Goal: Obtain resource: Obtain resource

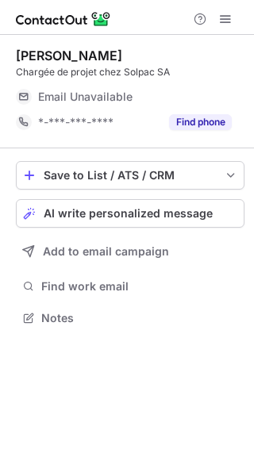
scroll to position [8, 8]
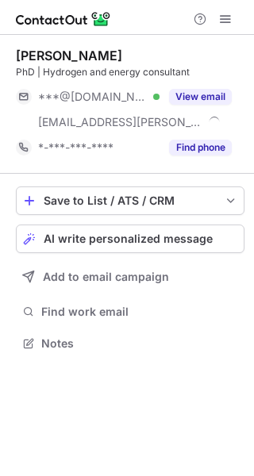
scroll to position [332, 254]
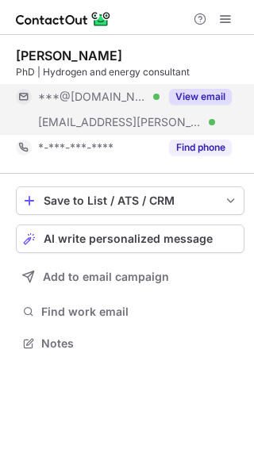
click at [198, 102] on button "View email" at bounding box center [200, 97] width 63 height 16
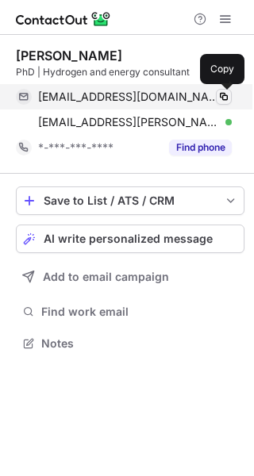
click at [224, 97] on span at bounding box center [223, 96] width 13 height 13
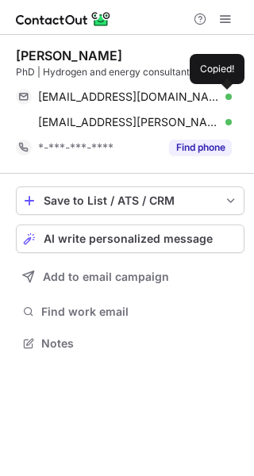
drag, startPoint x: 224, startPoint y: 97, endPoint x: 513, endPoint y: 117, distance: 289.7
click at [253, 117] on html "Yorick Ligen PhD | Hydrogen and energy consultant yorickligen@gmail.com Verifie…" at bounding box center [127, 238] width 254 height 476
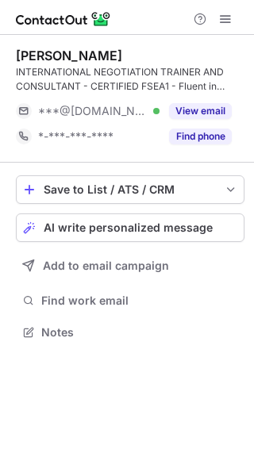
scroll to position [321, 254]
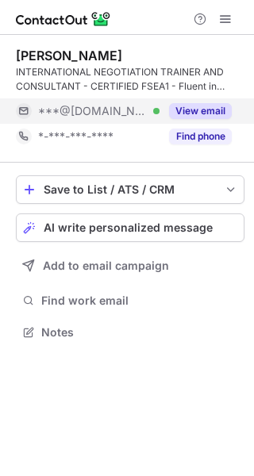
click at [191, 117] on button "View email" at bounding box center [200, 111] width 63 height 16
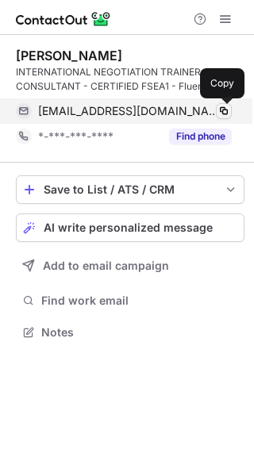
click at [225, 109] on span at bounding box center [223, 111] width 13 height 13
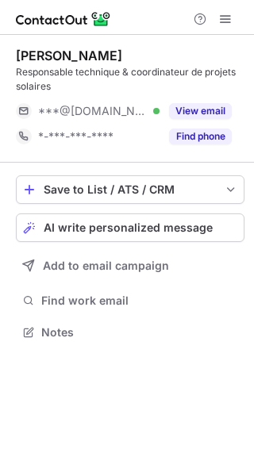
scroll to position [321, 254]
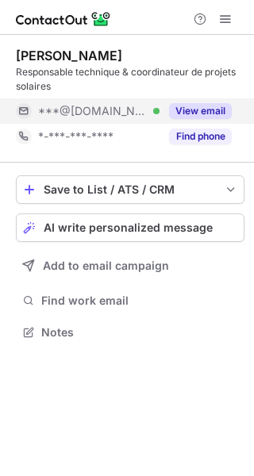
click at [191, 118] on button "View email" at bounding box center [200, 111] width 63 height 16
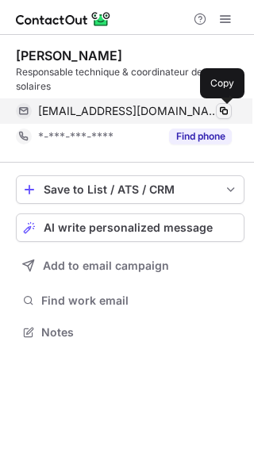
click at [223, 107] on span at bounding box center [223, 111] width 13 height 13
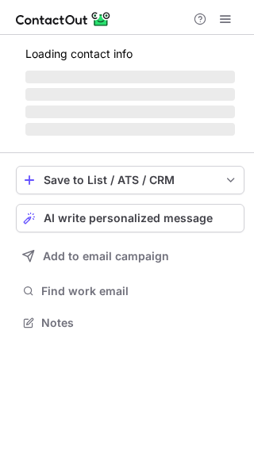
scroll to position [8, 8]
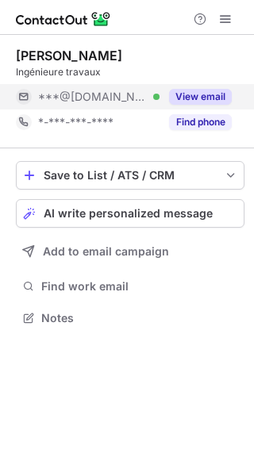
click at [220, 89] on button "View email" at bounding box center [200, 97] width 63 height 16
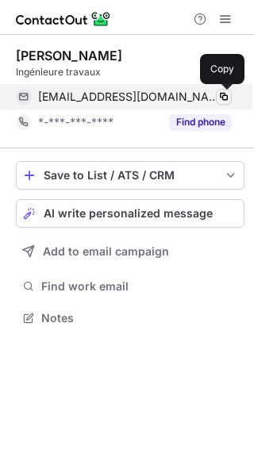
click at [225, 93] on span at bounding box center [223, 96] width 13 height 13
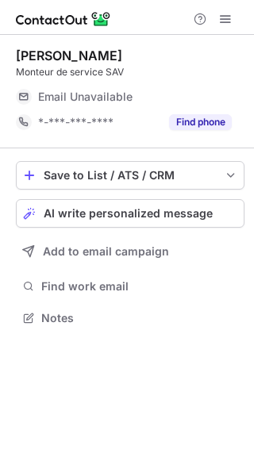
scroll to position [8, 8]
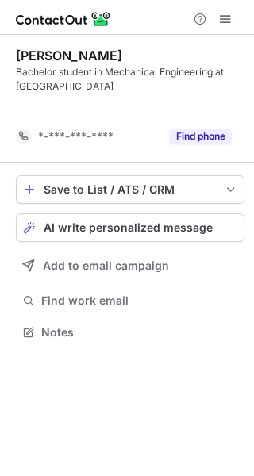
scroll to position [295, 254]
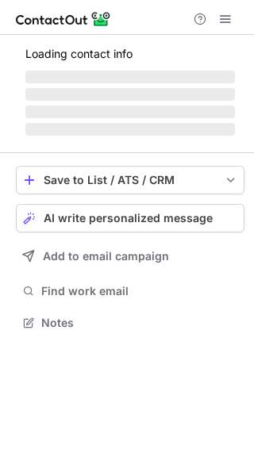
scroll to position [8, 8]
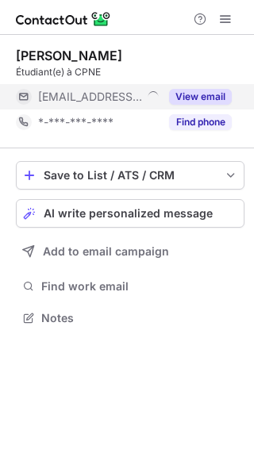
click at [198, 97] on button "View email" at bounding box center [200, 97] width 63 height 16
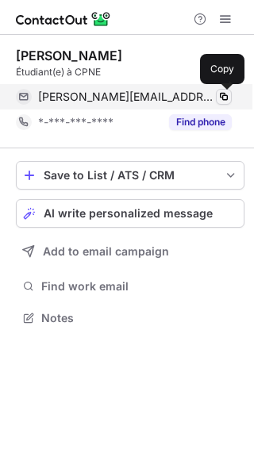
click at [220, 97] on span at bounding box center [223, 96] width 13 height 13
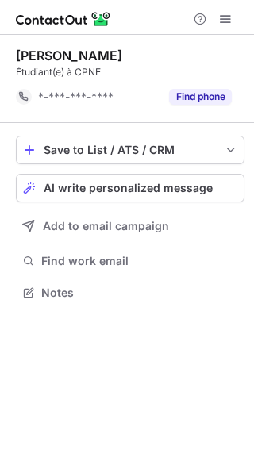
scroll to position [281, 254]
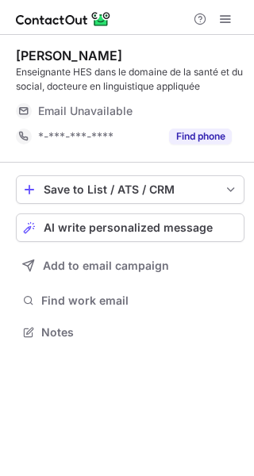
scroll to position [321, 254]
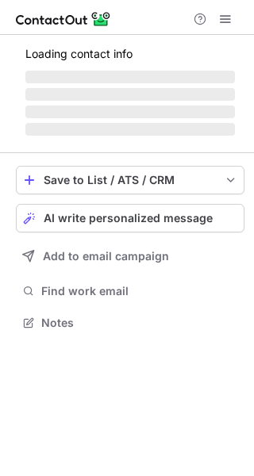
scroll to position [321, 254]
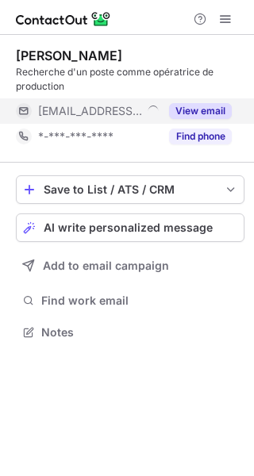
click at [200, 108] on button "View email" at bounding box center [200, 111] width 63 height 16
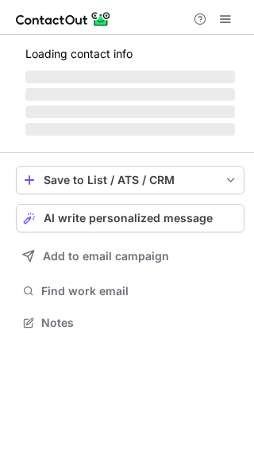
scroll to position [8, 8]
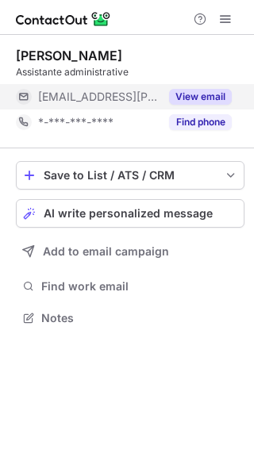
click at [198, 94] on button "View email" at bounding box center [200, 97] width 63 height 16
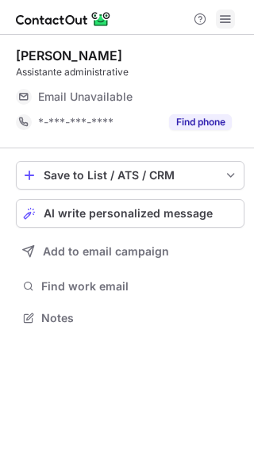
scroll to position [8, 8]
click at [228, 18] on span at bounding box center [225, 19] width 13 height 13
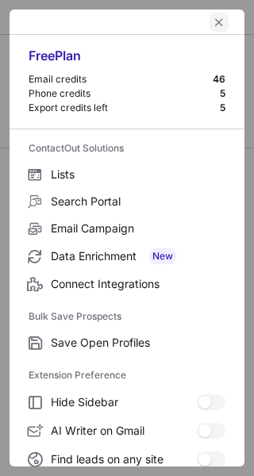
click at [213, 26] on span "left-button" at bounding box center [219, 22] width 13 height 13
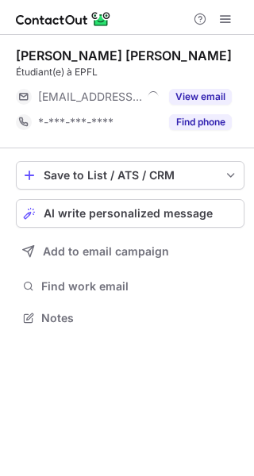
scroll to position [8, 8]
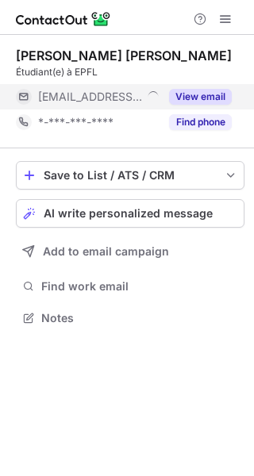
click at [202, 90] on button "View email" at bounding box center [200, 97] width 63 height 16
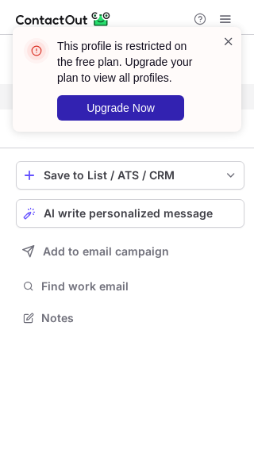
click at [228, 40] on span at bounding box center [228, 41] width 13 height 16
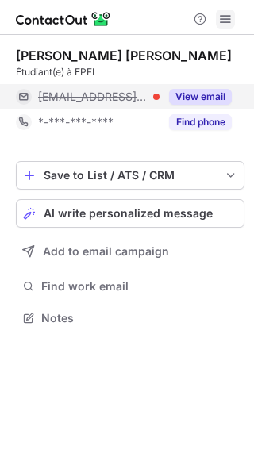
click at [217, 18] on button at bounding box center [225, 19] width 19 height 19
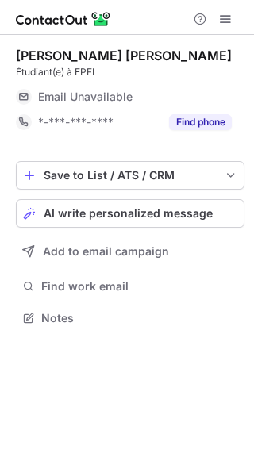
scroll to position [8, 8]
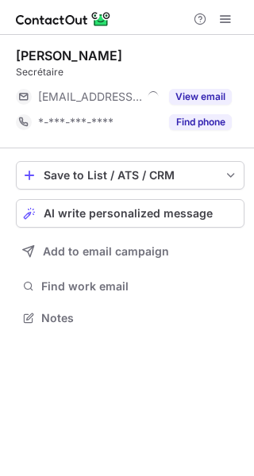
scroll to position [8, 8]
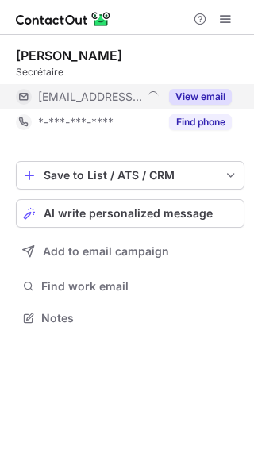
click at [207, 96] on button "View email" at bounding box center [200, 97] width 63 height 16
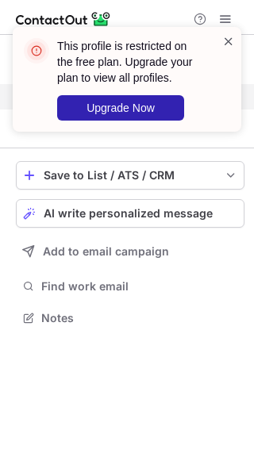
click at [228, 47] on span at bounding box center [228, 41] width 13 height 16
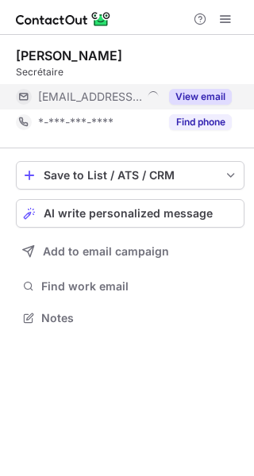
click at [226, 16] on div "This profile is restricted on the free plan. Upgrade your plan to view all prof…" at bounding box center [127, 27] width 254 height 32
click at [226, 16] on span at bounding box center [225, 19] width 13 height 13
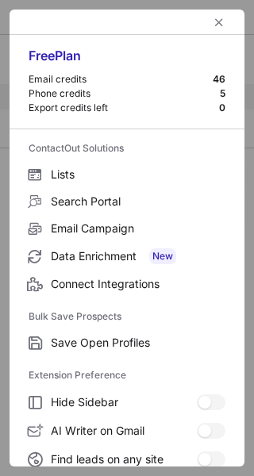
click at [226, 16] on div at bounding box center [127, 22] width 235 height 25
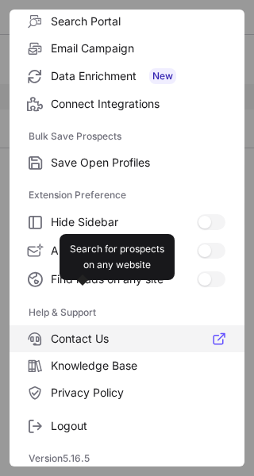
scroll to position [184, 0]
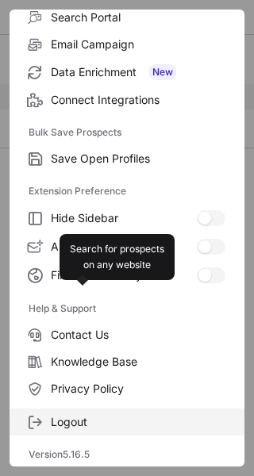
click at [60, 416] on span "Logout" at bounding box center [138, 422] width 175 height 14
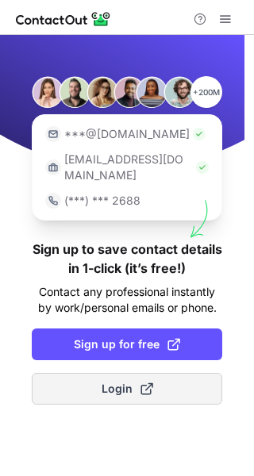
click at [111, 381] on span "Login" at bounding box center [128, 389] width 52 height 16
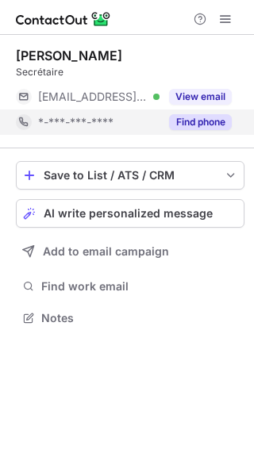
scroll to position [8, 8]
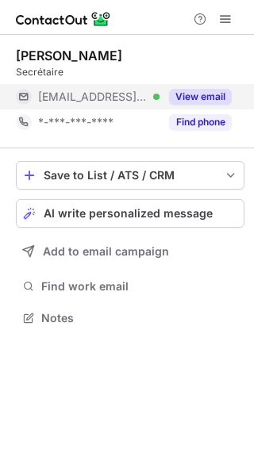
click at [191, 104] on button "View email" at bounding box center [200, 97] width 63 height 16
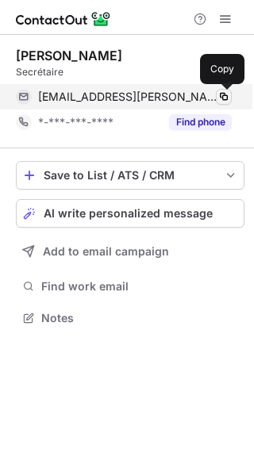
click at [221, 96] on span at bounding box center [223, 96] width 13 height 13
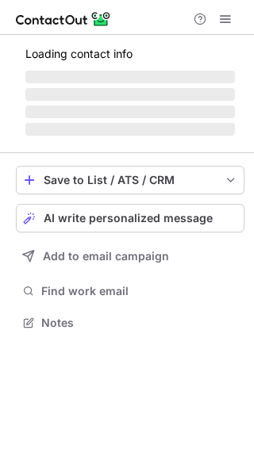
scroll to position [321, 254]
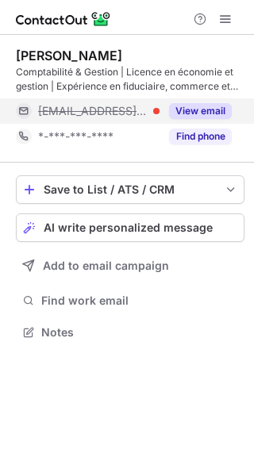
click at [194, 108] on button "View email" at bounding box center [200, 111] width 63 height 16
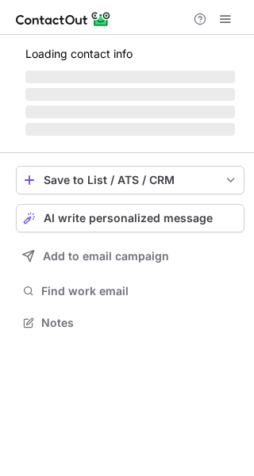
scroll to position [321, 254]
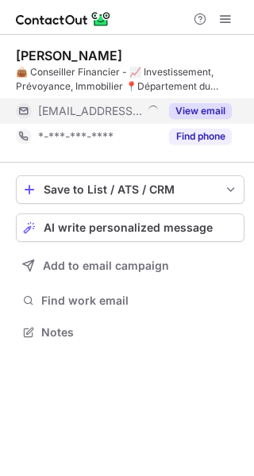
click at [200, 117] on button "View email" at bounding box center [200, 111] width 63 height 16
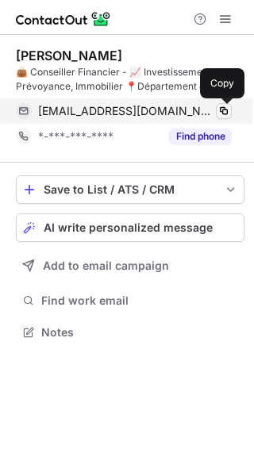
click at [219, 112] on span at bounding box center [223, 111] width 13 height 13
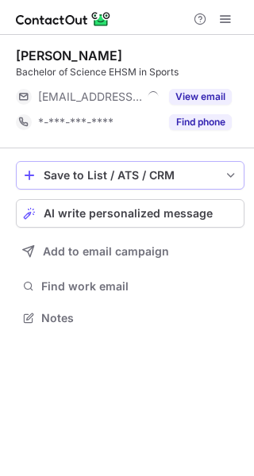
scroll to position [8, 8]
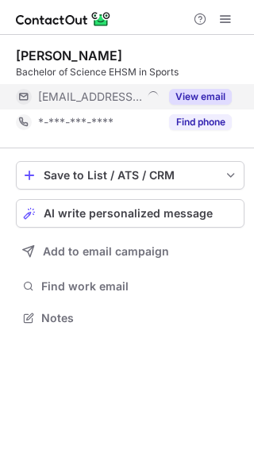
click at [202, 88] on div "View email" at bounding box center [196, 96] width 72 height 25
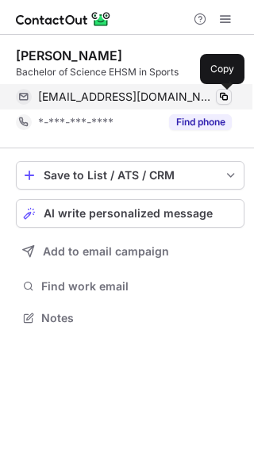
click at [223, 94] on span at bounding box center [223, 96] width 13 height 13
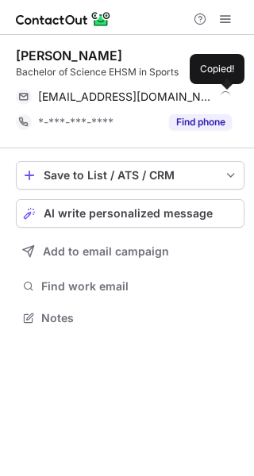
drag, startPoint x: 223, startPoint y: 94, endPoint x: 651, endPoint y: -22, distance: 443.5
click at [253, 0] on html "[PERSON_NAME] Bachelor of Science EHSM in Sports [EMAIL_ADDRESS][DOMAIN_NAME] C…" at bounding box center [127, 238] width 254 height 476
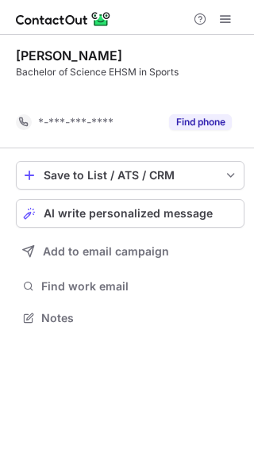
scroll to position [281, 254]
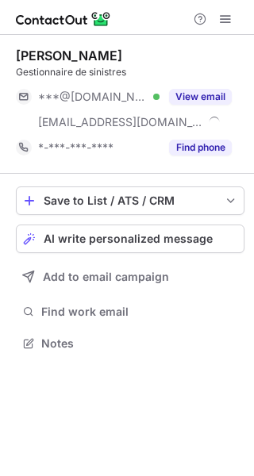
scroll to position [332, 254]
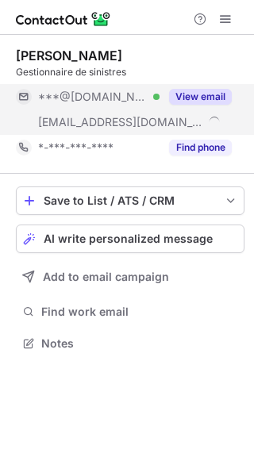
click at [201, 102] on button "View email" at bounding box center [200, 97] width 63 height 16
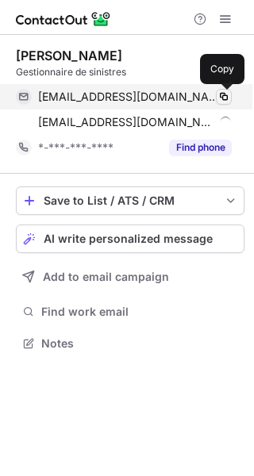
click at [226, 94] on span at bounding box center [223, 96] width 13 height 13
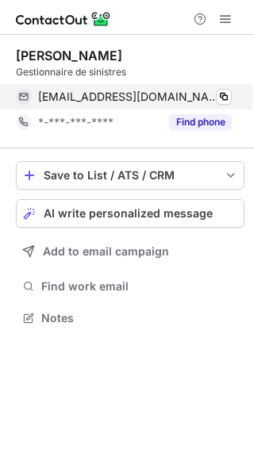
scroll to position [306, 254]
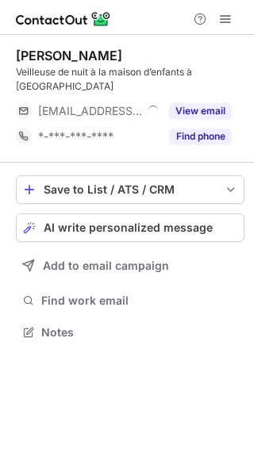
scroll to position [8, 8]
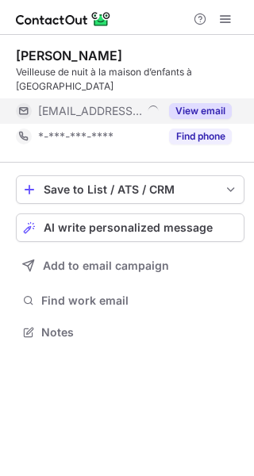
click at [196, 106] on div "View email" at bounding box center [196, 110] width 72 height 25
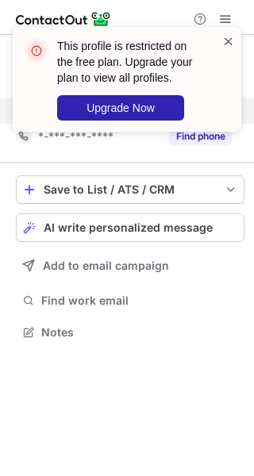
click at [230, 41] on span at bounding box center [228, 41] width 13 height 16
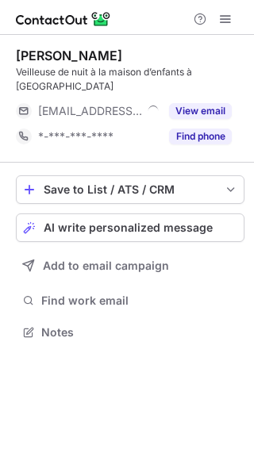
scroll to position [8, 8]
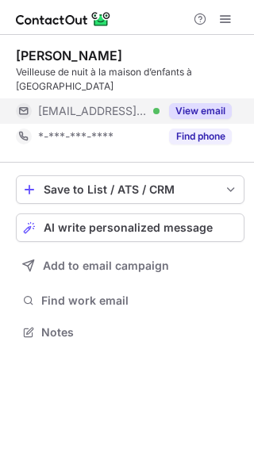
click at [181, 103] on button "View email" at bounding box center [200, 111] width 63 height 16
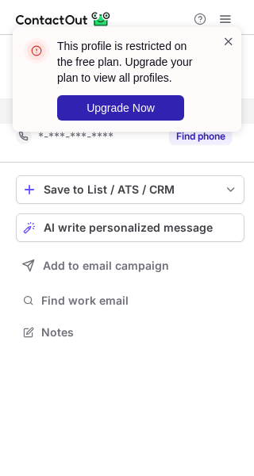
click at [229, 41] on span at bounding box center [228, 41] width 13 height 16
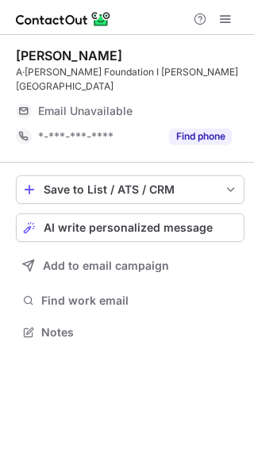
scroll to position [8, 8]
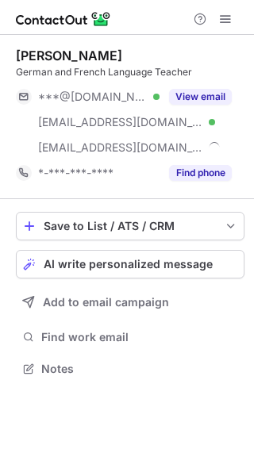
scroll to position [357, 254]
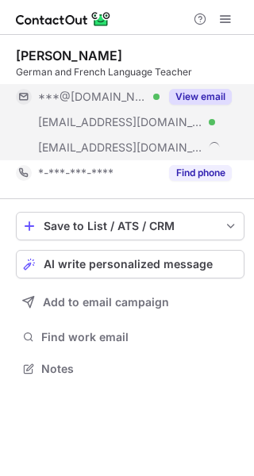
click at [179, 102] on button "View email" at bounding box center [200, 97] width 63 height 16
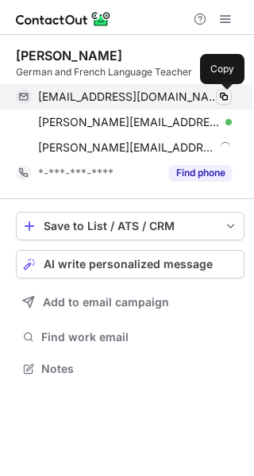
click at [225, 96] on span at bounding box center [223, 96] width 13 height 13
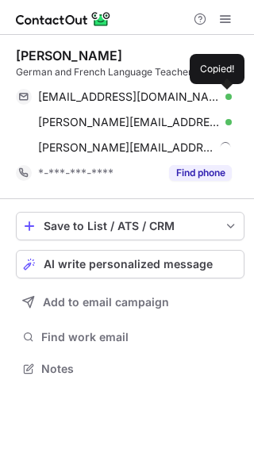
drag, startPoint x: 225, startPoint y: 96, endPoint x: 642, endPoint y: 77, distance: 418.0
click at [253, 77] on html "Angelica d'Andlau Hombourg German and French Language Teacher angiedandlau@gmai…" at bounding box center [127, 238] width 254 height 476
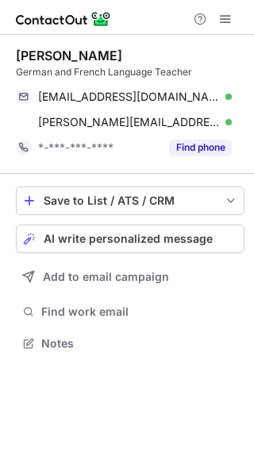
scroll to position [332, 254]
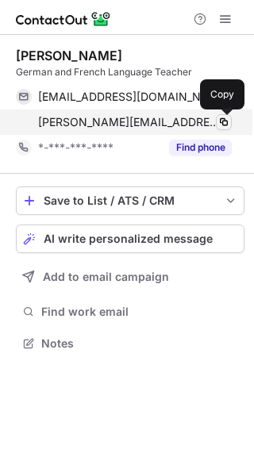
click at [225, 119] on span at bounding box center [223, 122] width 13 height 13
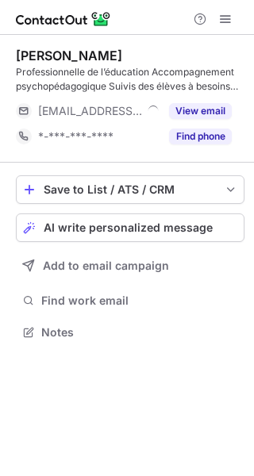
scroll to position [321, 254]
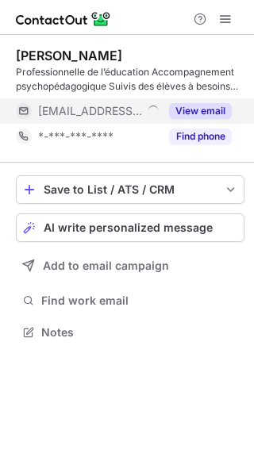
click at [204, 113] on button "View email" at bounding box center [200, 111] width 63 height 16
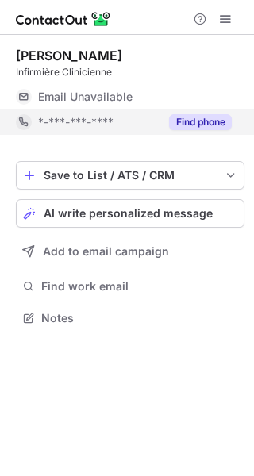
scroll to position [8, 8]
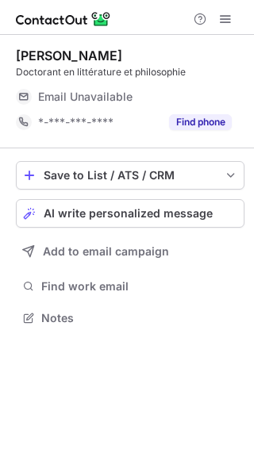
scroll to position [8, 8]
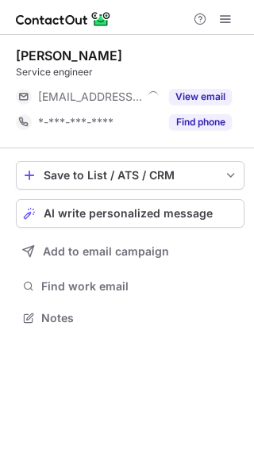
scroll to position [8, 8]
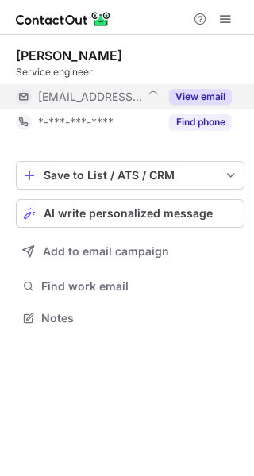
click at [206, 94] on button "View email" at bounding box center [200, 97] width 63 height 16
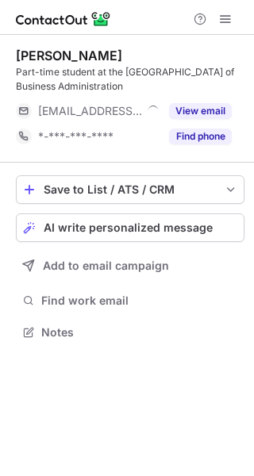
scroll to position [321, 254]
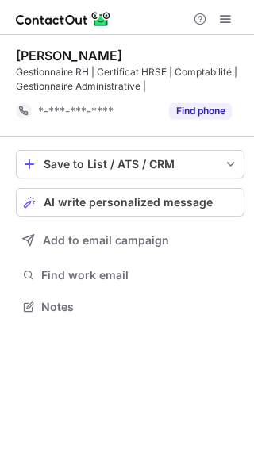
scroll to position [295, 254]
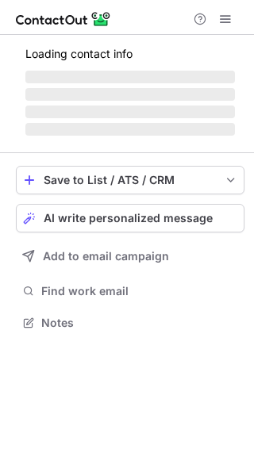
scroll to position [321, 254]
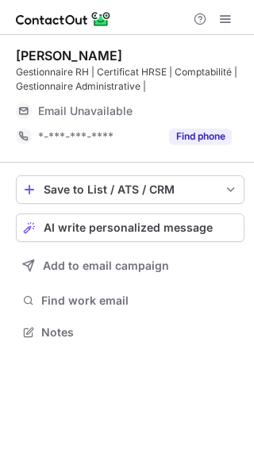
scroll to position [321, 254]
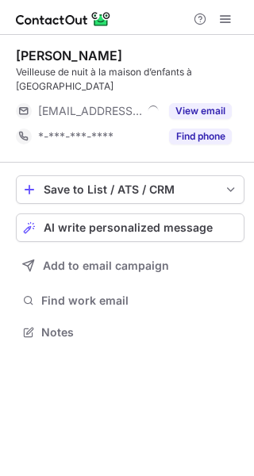
scroll to position [8, 8]
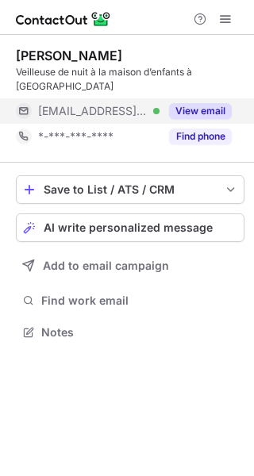
click at [220, 103] on button "View email" at bounding box center [200, 111] width 63 height 16
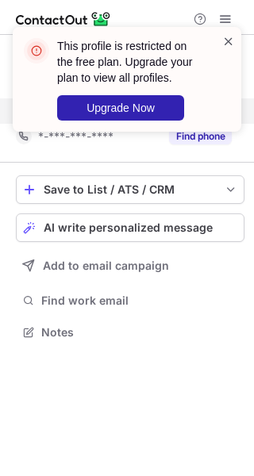
click at [229, 34] on span at bounding box center [228, 41] width 13 height 16
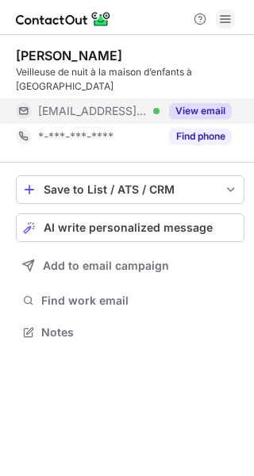
click at [231, 15] on span at bounding box center [225, 19] width 13 height 13
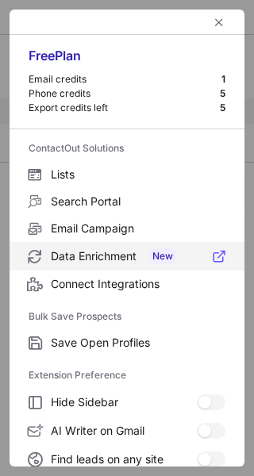
scroll to position [184, 0]
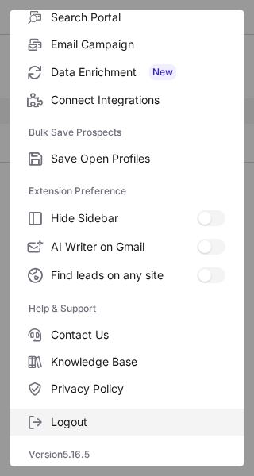
click at [89, 414] on label "Logout" at bounding box center [127, 422] width 235 height 27
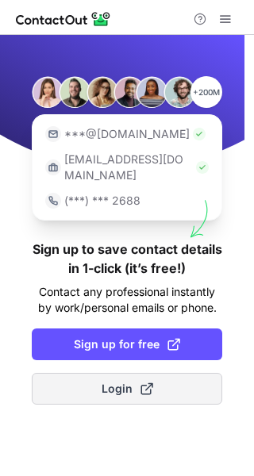
click at [108, 381] on span "Login" at bounding box center [128, 389] width 52 height 16
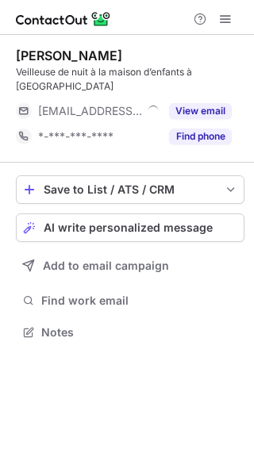
scroll to position [8, 8]
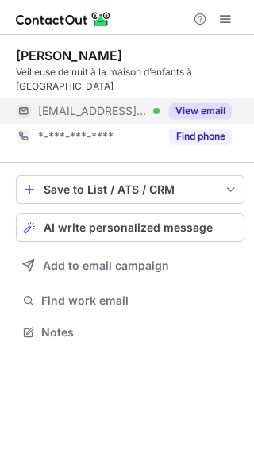
click at [201, 103] on button "View email" at bounding box center [200, 111] width 63 height 16
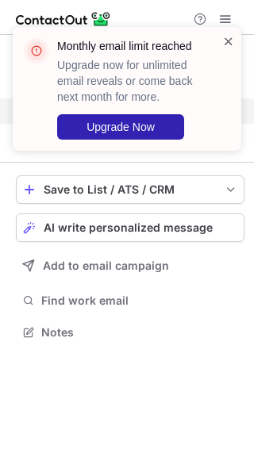
click at [231, 40] on span at bounding box center [228, 41] width 13 height 16
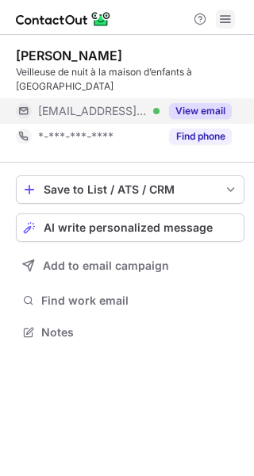
click at [224, 21] on span at bounding box center [225, 19] width 13 height 13
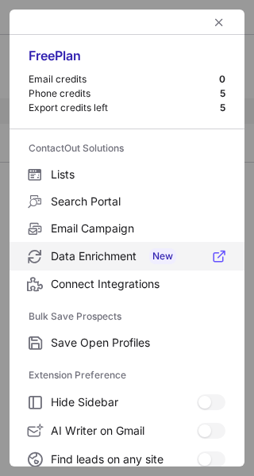
scroll to position [184, 0]
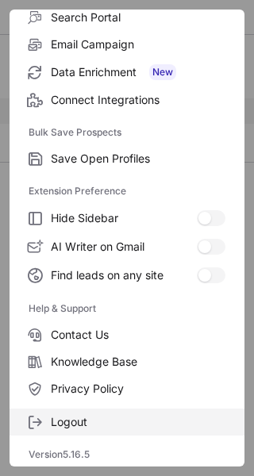
click at [64, 415] on span "Logout" at bounding box center [138, 422] width 175 height 14
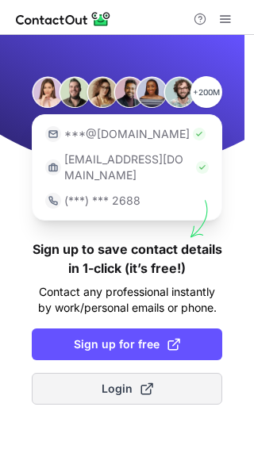
click at [128, 381] on span "Login" at bounding box center [128, 389] width 52 height 16
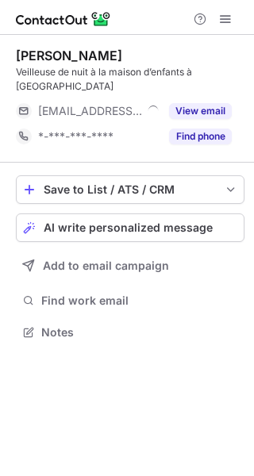
scroll to position [8, 8]
click at [221, 19] on span at bounding box center [225, 19] width 13 height 13
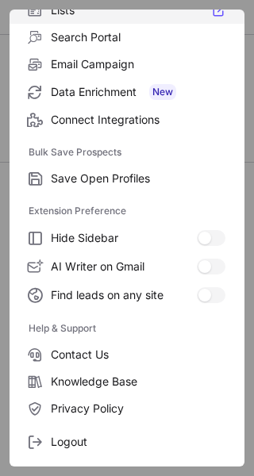
scroll to position [184, 0]
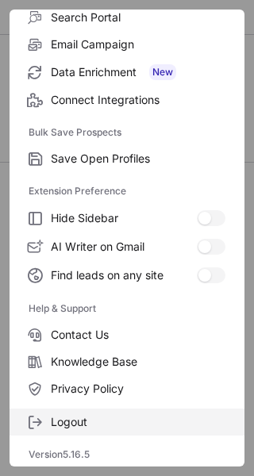
click at [64, 410] on label "Logout" at bounding box center [127, 422] width 235 height 27
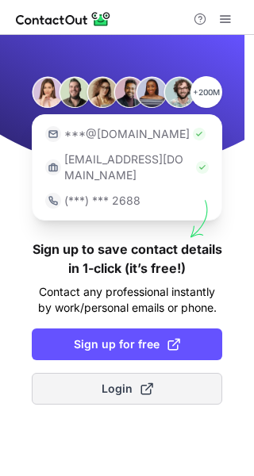
click at [118, 381] on span "Login" at bounding box center [128, 389] width 52 height 16
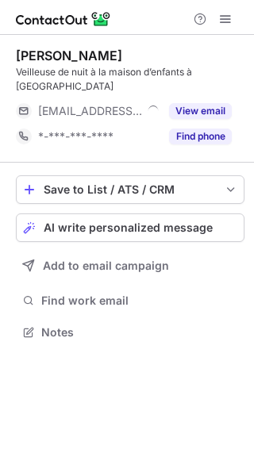
scroll to position [8, 8]
click at [226, 18] on span at bounding box center [225, 19] width 13 height 13
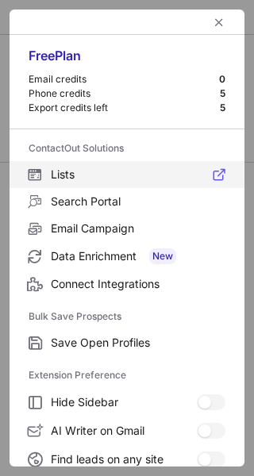
scroll to position [184, 0]
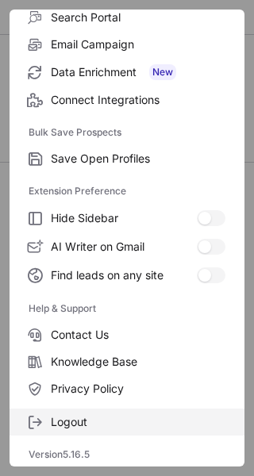
click at [74, 418] on span "Logout" at bounding box center [138, 422] width 175 height 14
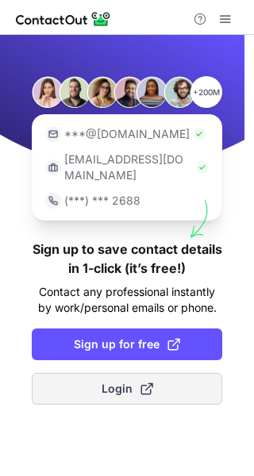
click at [125, 381] on span "Login" at bounding box center [128, 389] width 52 height 16
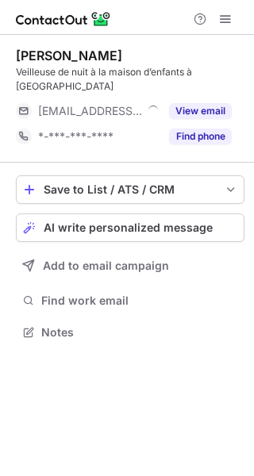
scroll to position [8, 8]
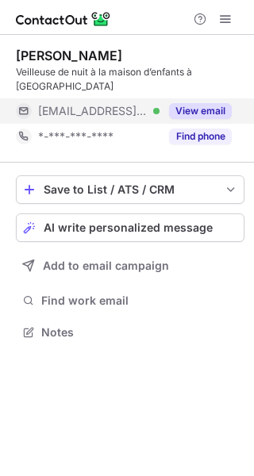
click at [184, 103] on button "View email" at bounding box center [200, 111] width 63 height 16
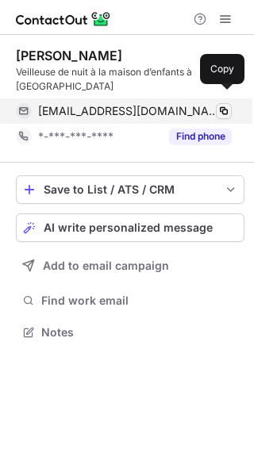
click at [228, 105] on span at bounding box center [223, 111] width 13 height 13
